Goal: Task Accomplishment & Management: Complete application form

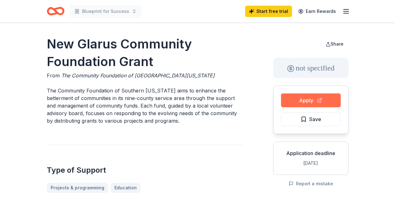
click at [298, 98] on button "Apply" at bounding box center [311, 100] width 60 height 14
click at [301, 100] on button "Apply" at bounding box center [311, 100] width 60 height 14
click at [311, 103] on button "Apply" at bounding box center [311, 100] width 60 height 14
drag, startPoint x: 47, startPoint y: 43, endPoint x: 144, endPoint y: 48, distance: 97.0
click at [144, 48] on h1 "New Glarus Community Foundation Grant" at bounding box center [145, 52] width 196 height 35
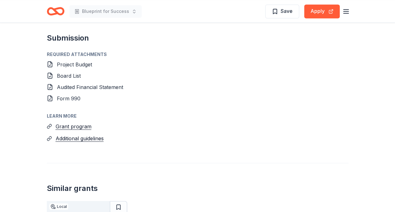
scroll to position [559, 0]
